Goal: Navigation & Orientation: Find specific page/section

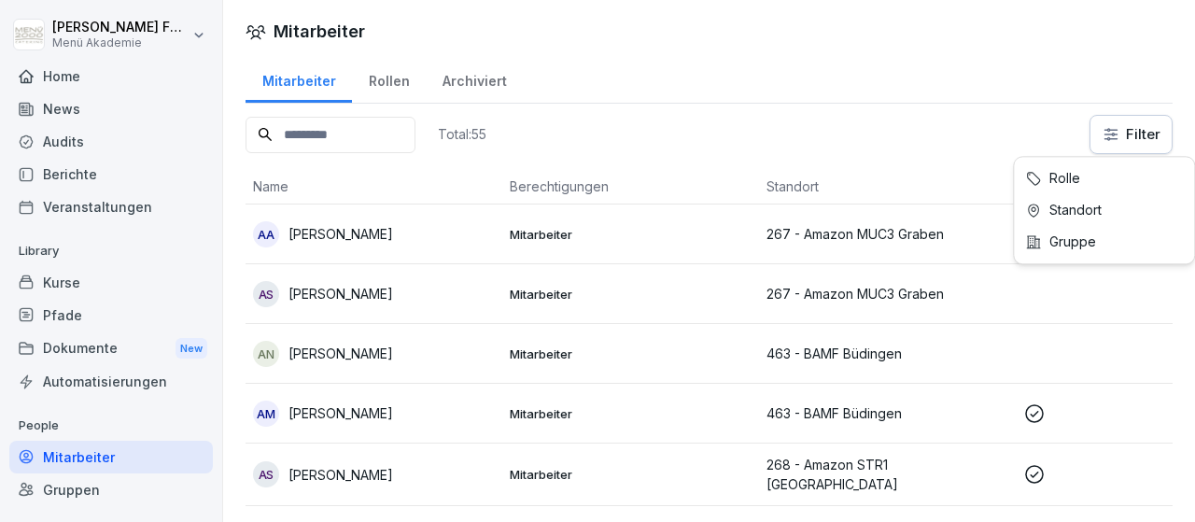
click at [1113, 132] on html "[PERSON_NAME] Menü Akademie Home News Audits Berichte Veranstaltungen Library K…" at bounding box center [597, 261] width 1195 height 522
click at [1112, 132] on html "[PERSON_NAME] Menü Akademie Home News Audits Berichte Veranstaltungen Library K…" at bounding box center [597, 261] width 1195 height 522
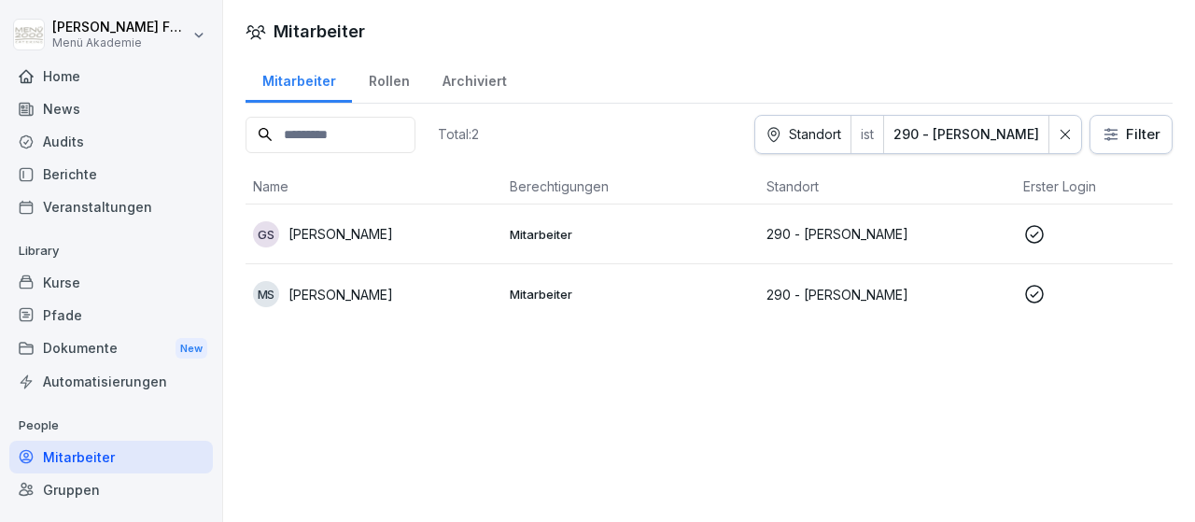
click at [1116, 130] on html "[PERSON_NAME] Menü Akademie Home News Audits Berichte Veranstaltungen Library K…" at bounding box center [597, 261] width 1195 height 522
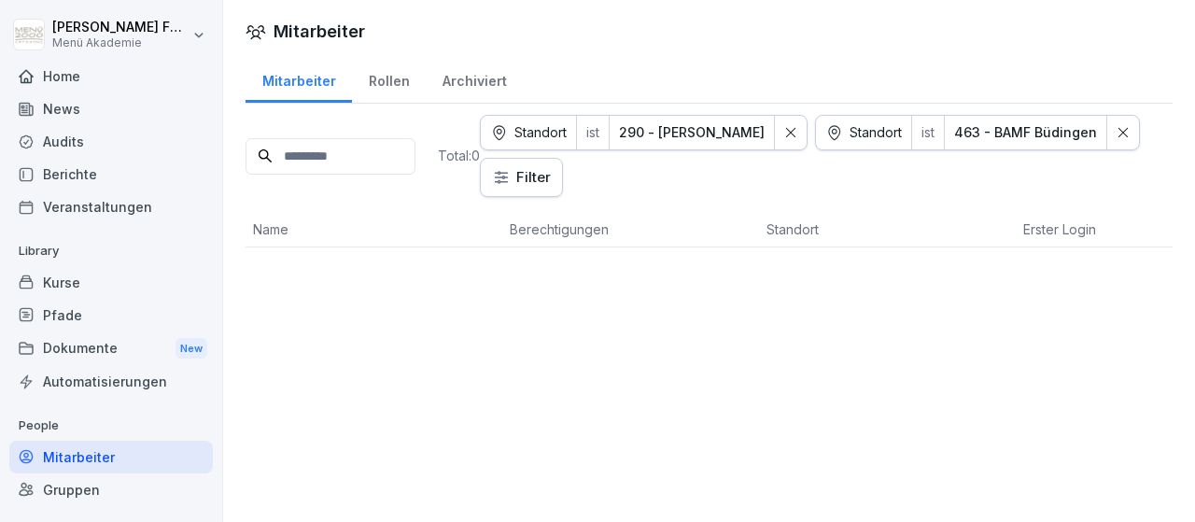
click at [806, 129] on div at bounding box center [791, 133] width 32 height 34
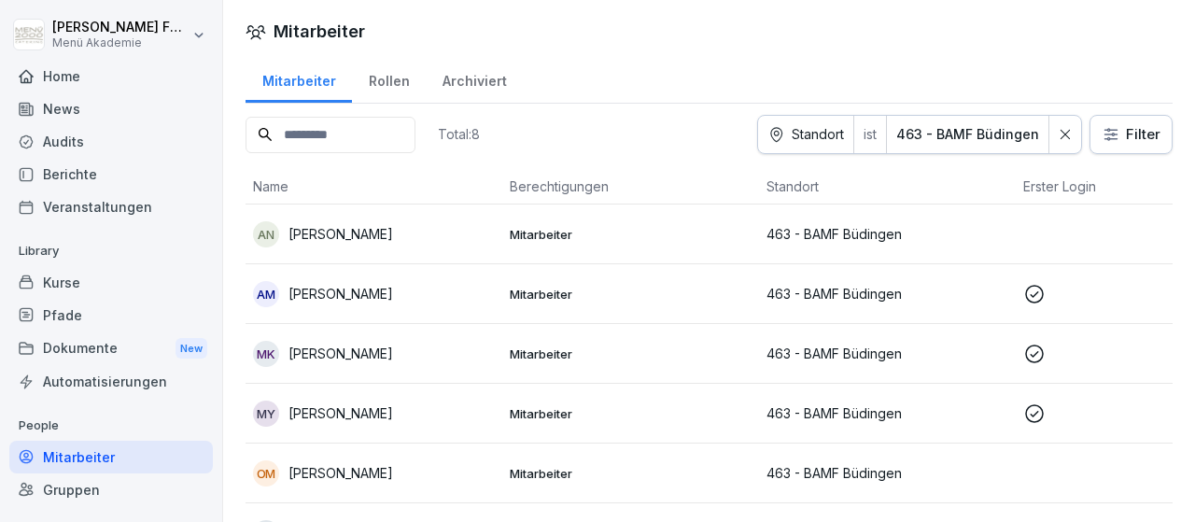
click at [69, 73] on div "Home" at bounding box center [110, 76] width 203 height 33
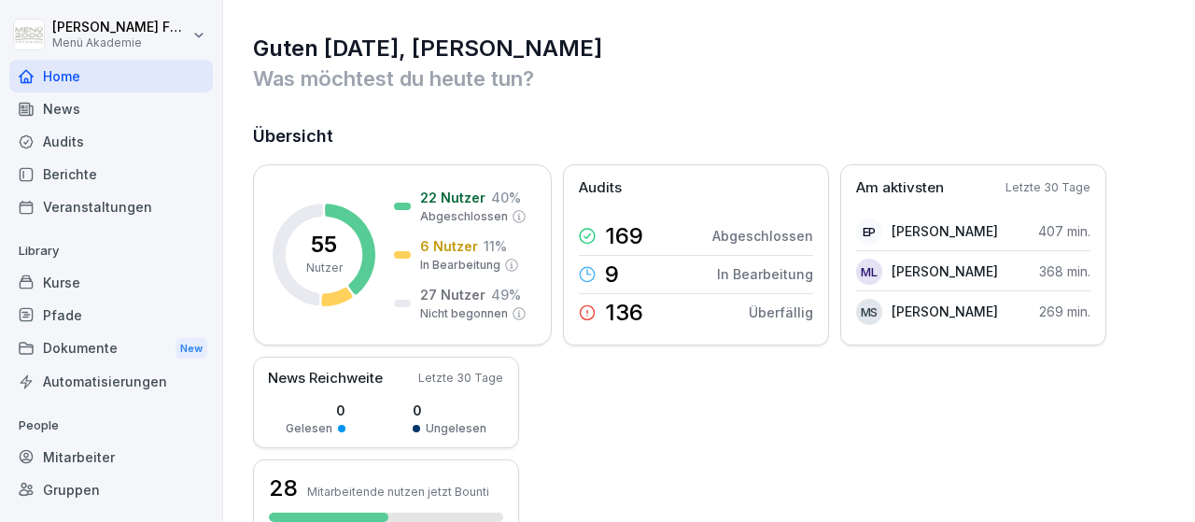
click at [79, 456] on div "Mitarbeiter" at bounding box center [110, 457] width 203 height 33
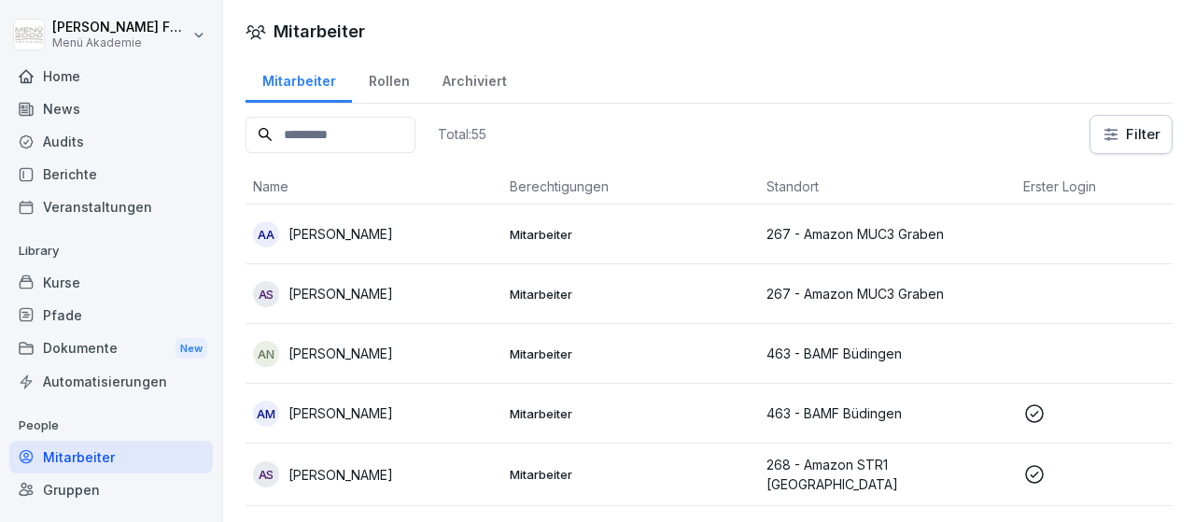
click at [1106, 133] on html "[PERSON_NAME] Menü Akademie Home News Audits Berichte Veranstaltungen Library K…" at bounding box center [597, 261] width 1195 height 522
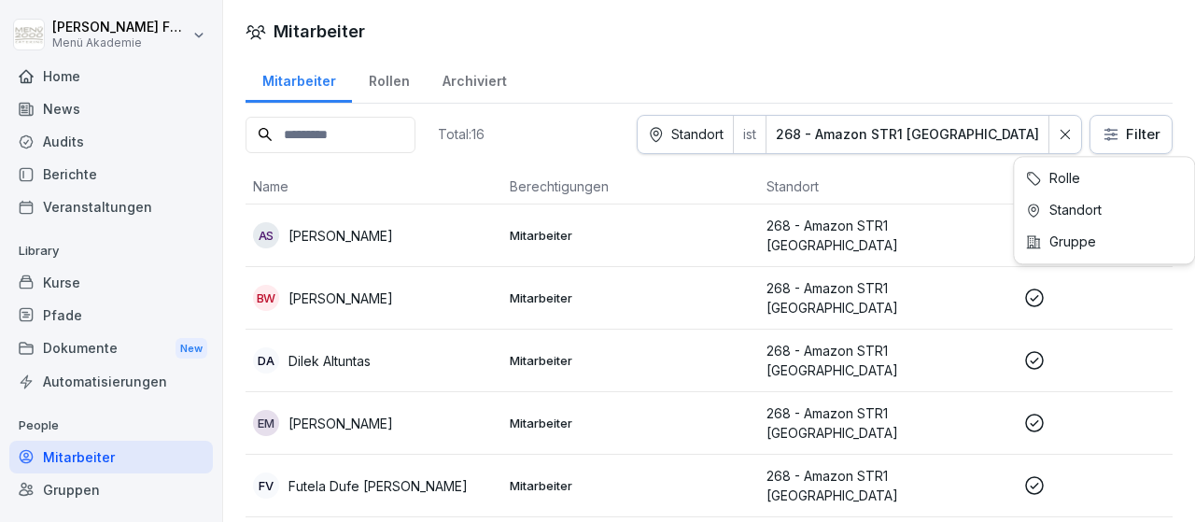
click at [1127, 132] on html "[PERSON_NAME] Menü Akademie Home News Audits Berichte Veranstaltungen Library K…" at bounding box center [597, 261] width 1195 height 522
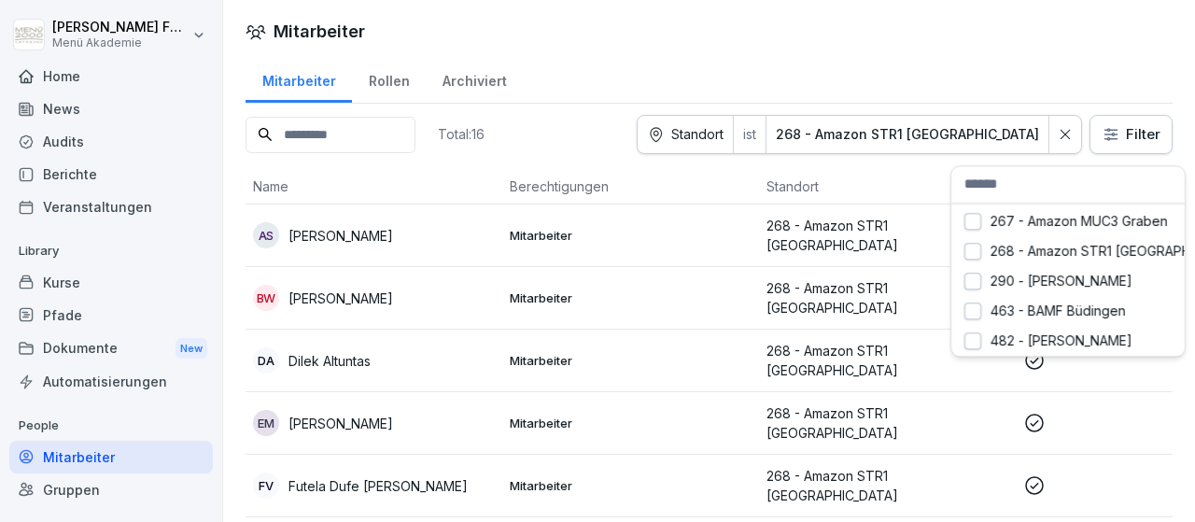
click at [1057, 135] on html "[PERSON_NAME] Menü Akademie Home News Audits Berichte Veranstaltungen Library K…" at bounding box center [597, 261] width 1195 height 522
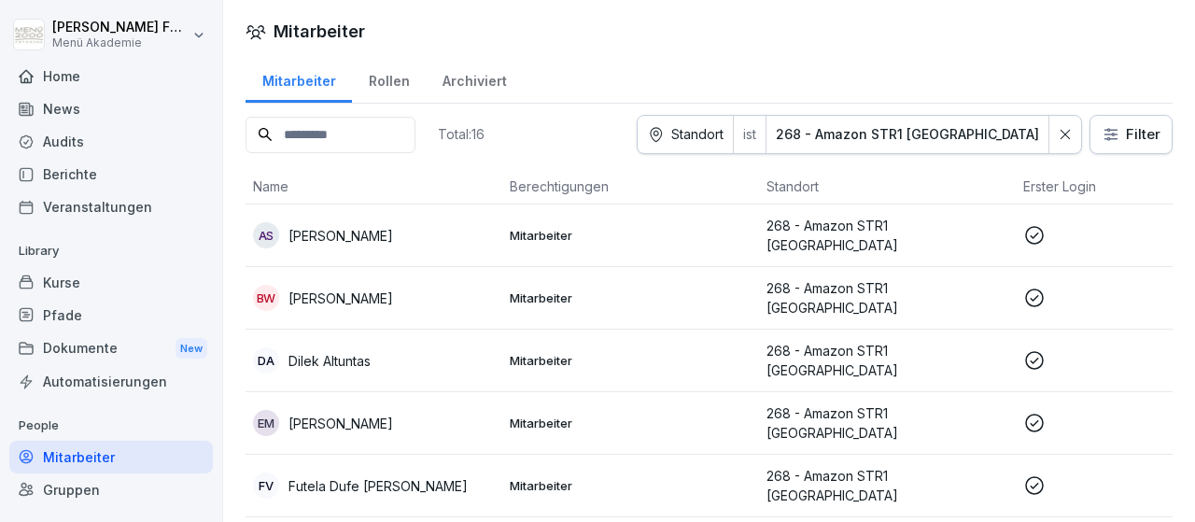
click at [1064, 132] on icon at bounding box center [1064, 134] width 13 height 13
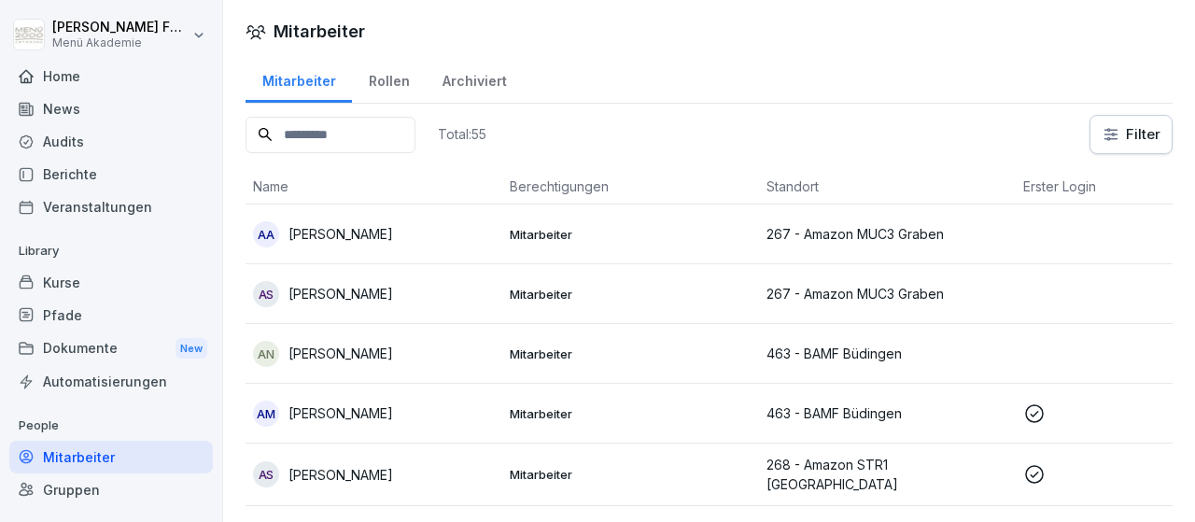
click at [1119, 133] on html "[PERSON_NAME] Menü Akademie Home News Audits Berichte Veranstaltungen Library K…" at bounding box center [597, 261] width 1195 height 522
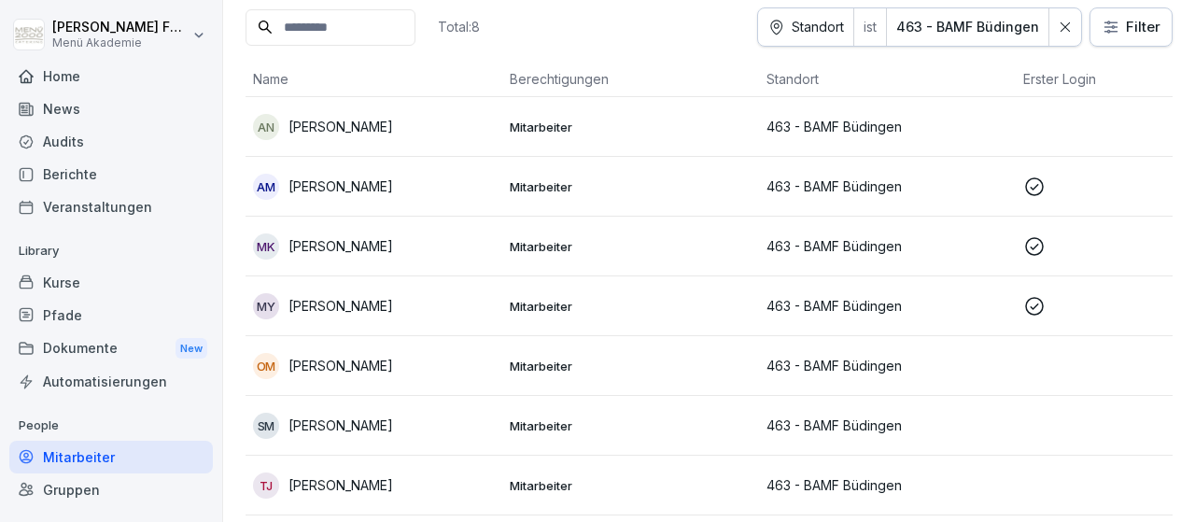
scroll to position [108, 0]
